Goal: Task Accomplishment & Management: Manage account settings

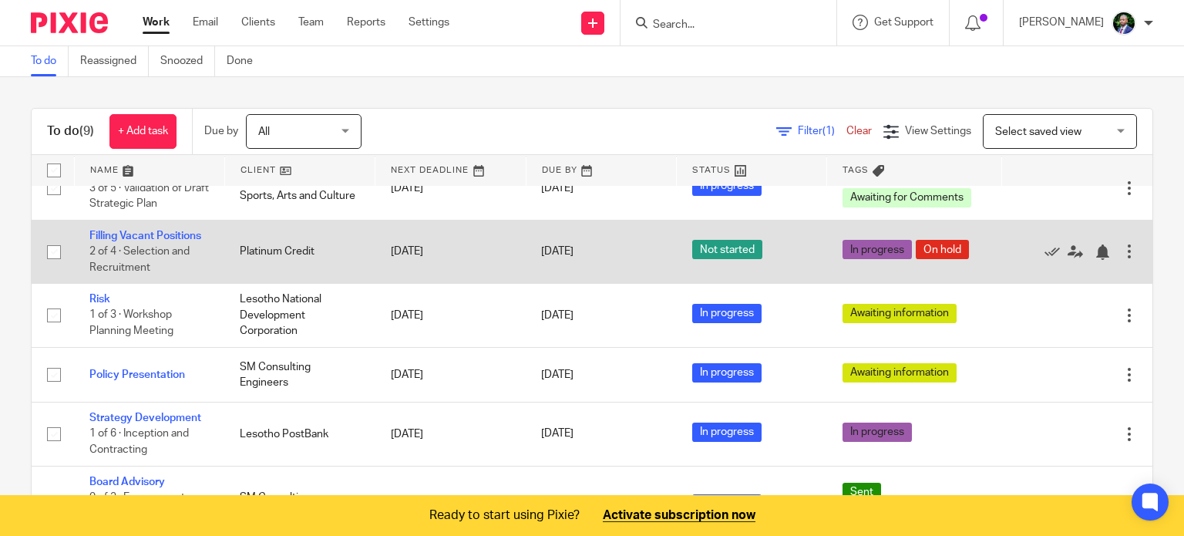
scroll to position [281, 0]
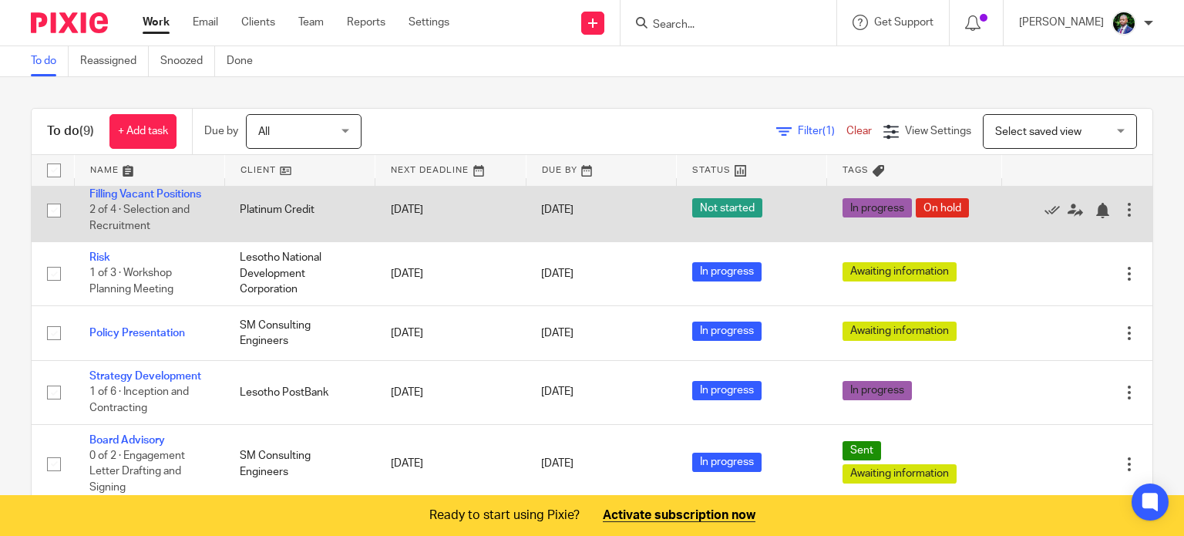
click at [155, 374] on link "Strategy Development" at bounding box center [145, 376] width 112 height 11
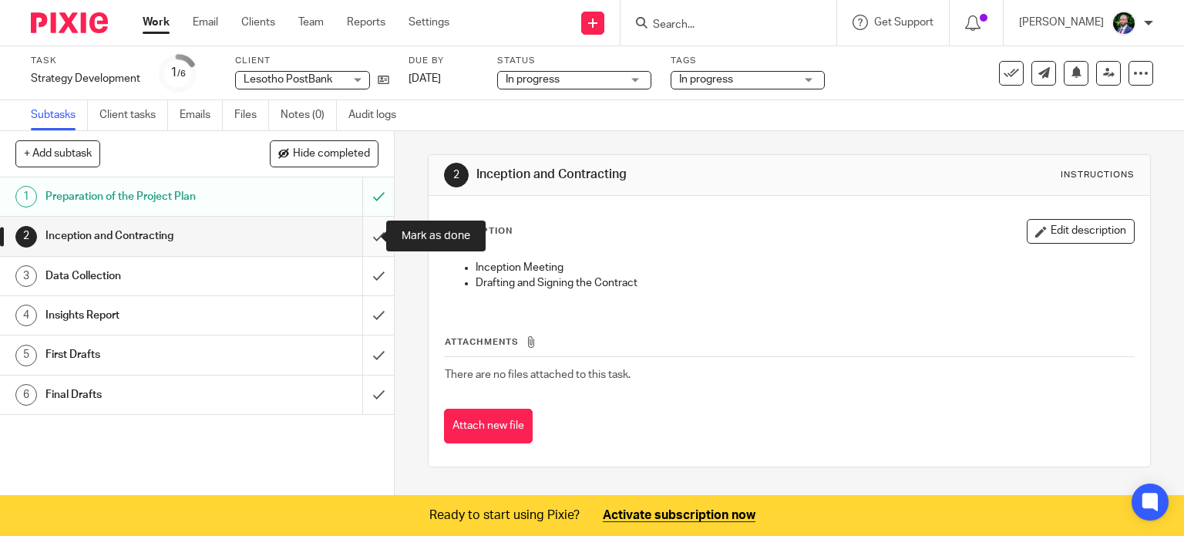
click at [370, 237] on input "submit" at bounding box center [197, 236] width 394 height 39
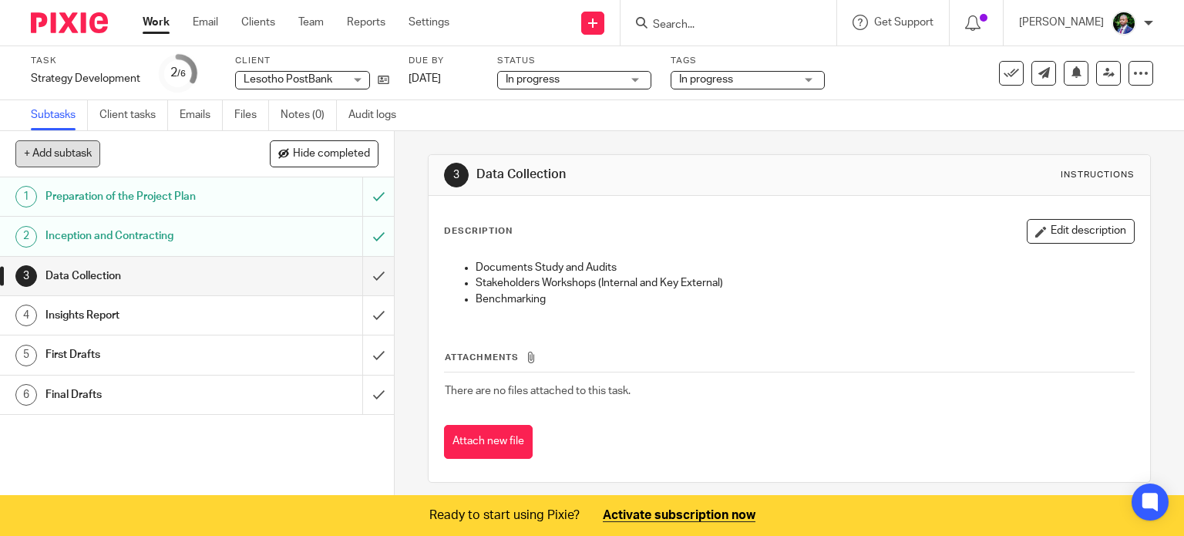
click at [71, 152] on button "+ Add subtask" at bounding box center [57, 153] width 85 height 26
type input "Strategic Thinking Workshop"
click at [364, 153] on p "+ Add" at bounding box center [356, 154] width 45 height 26
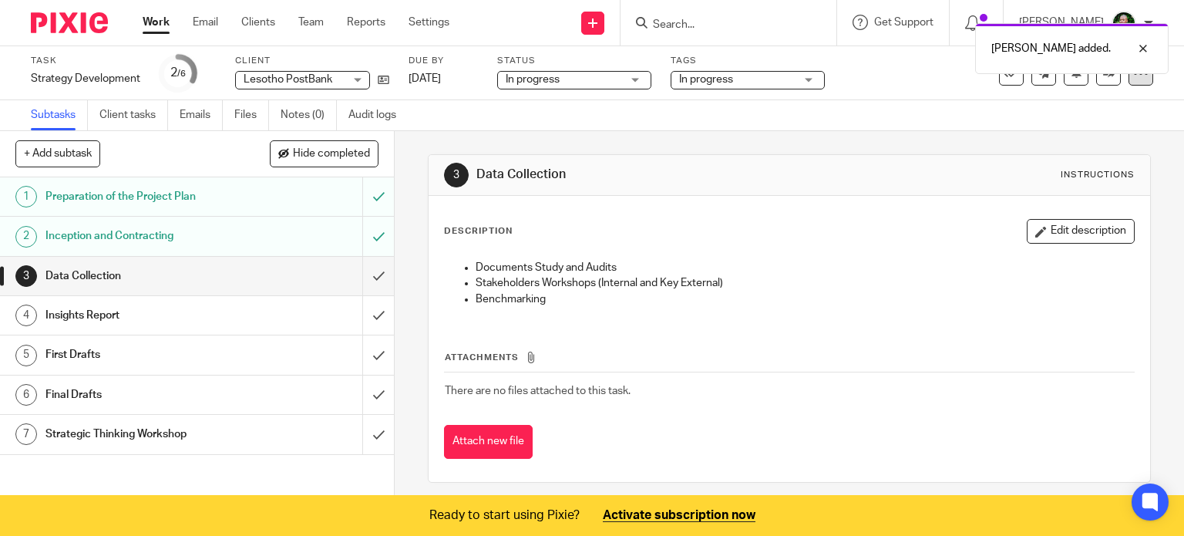
click at [1134, 79] on icon at bounding box center [1141, 73] width 15 height 15
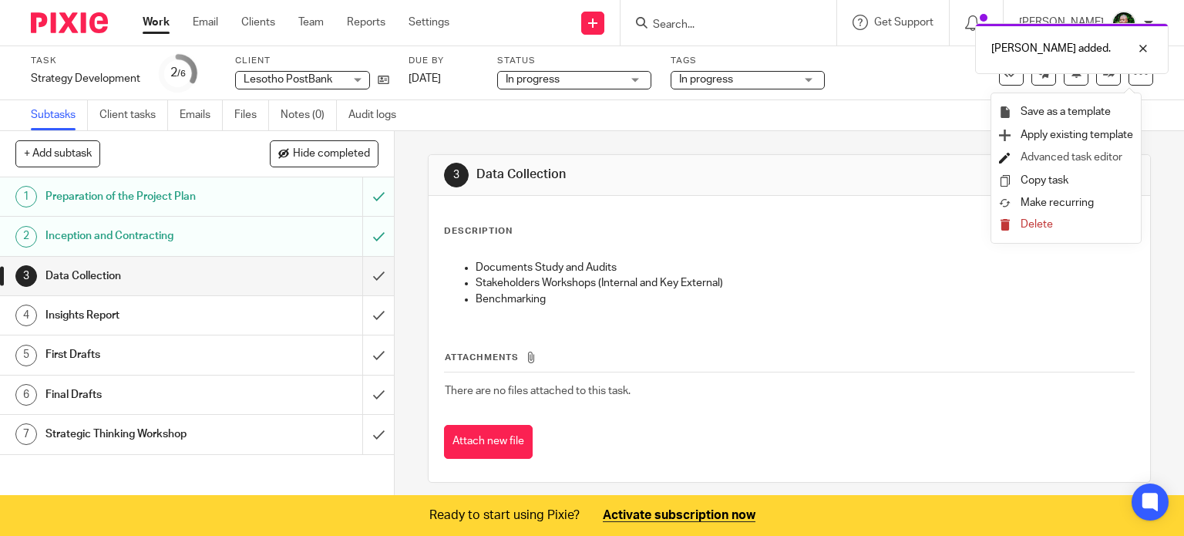
click at [1083, 147] on li "Advanced task editor" at bounding box center [1066, 158] width 134 height 22
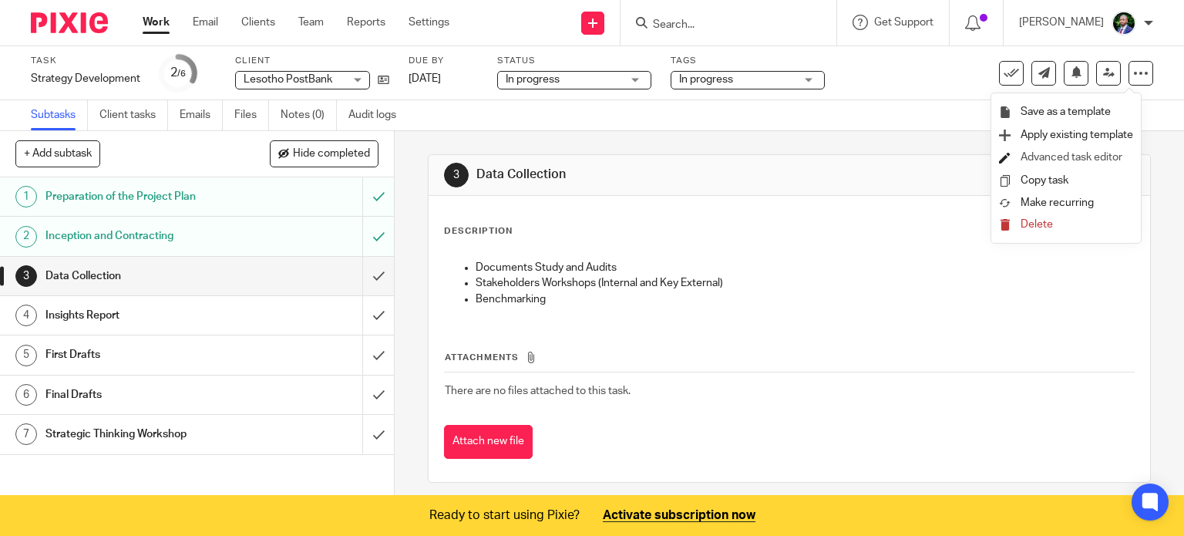
click at [1086, 160] on link "Advanced task editor" at bounding box center [1072, 157] width 102 height 11
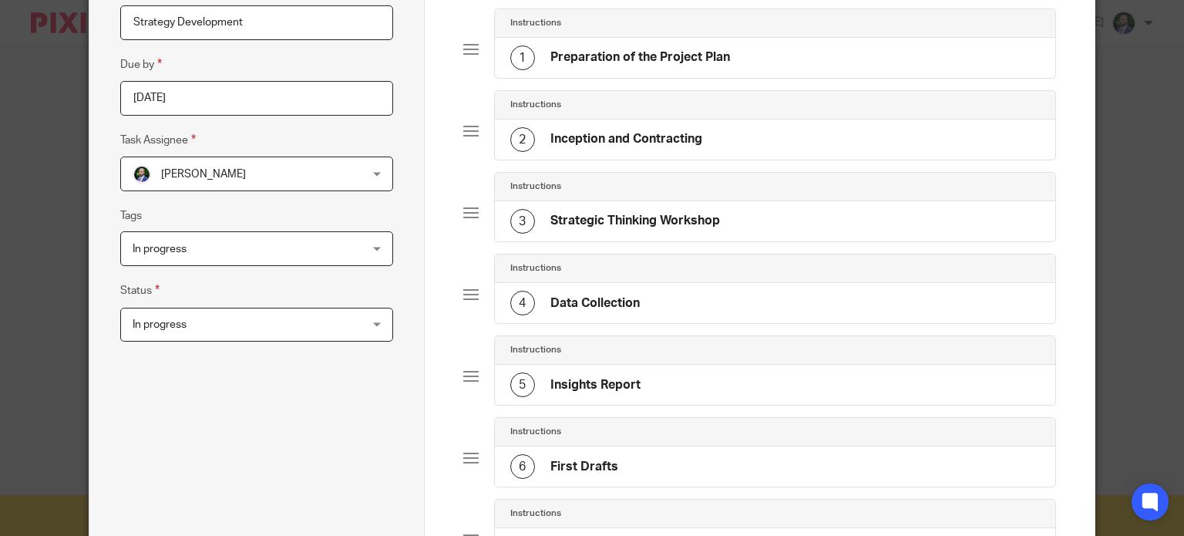
scroll to position [447, 0]
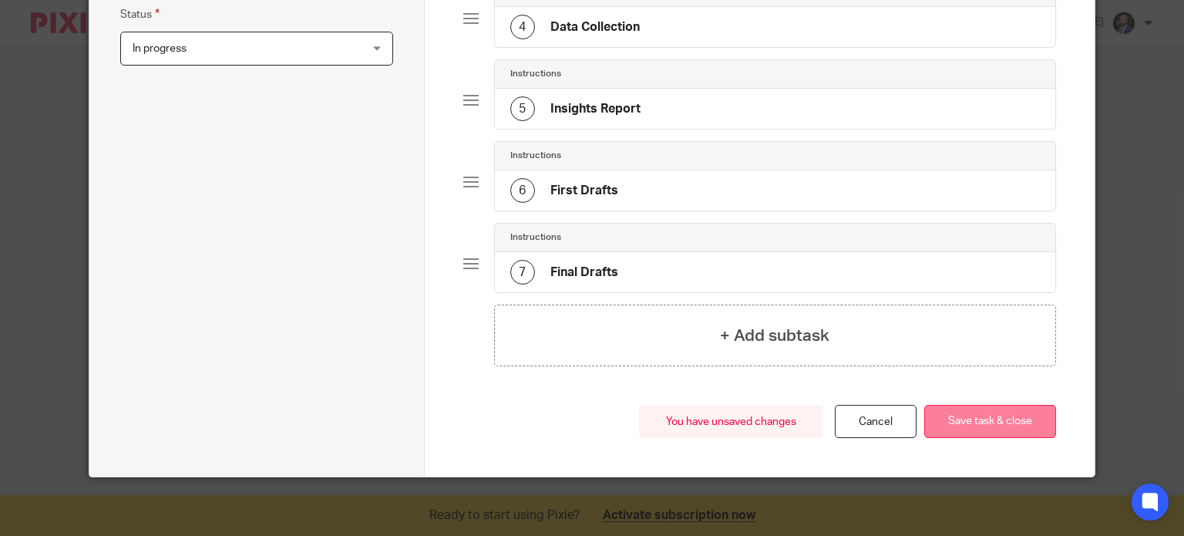
click at [978, 416] on button "Save task & close" at bounding box center [991, 421] width 132 height 33
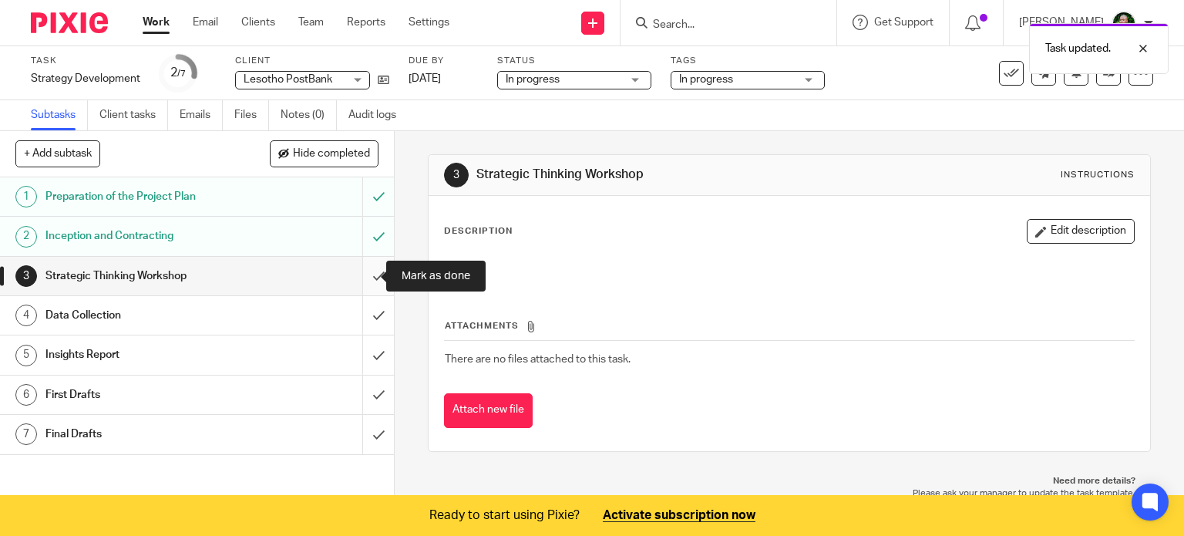
click at [370, 277] on input "submit" at bounding box center [197, 276] width 394 height 39
